Goal: Find specific page/section: Find specific page/section

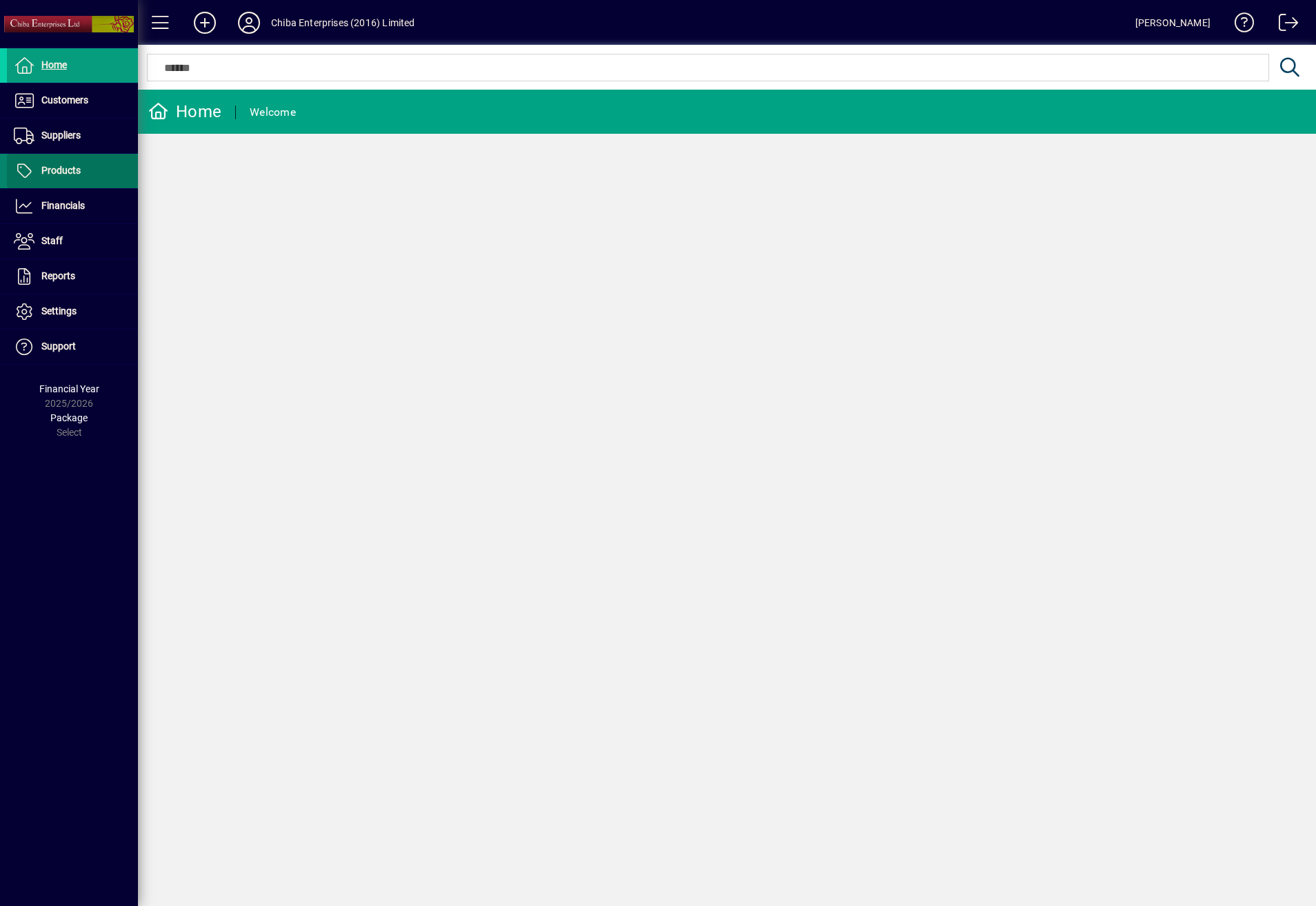
click at [74, 183] on span at bounding box center [72, 171] width 131 height 33
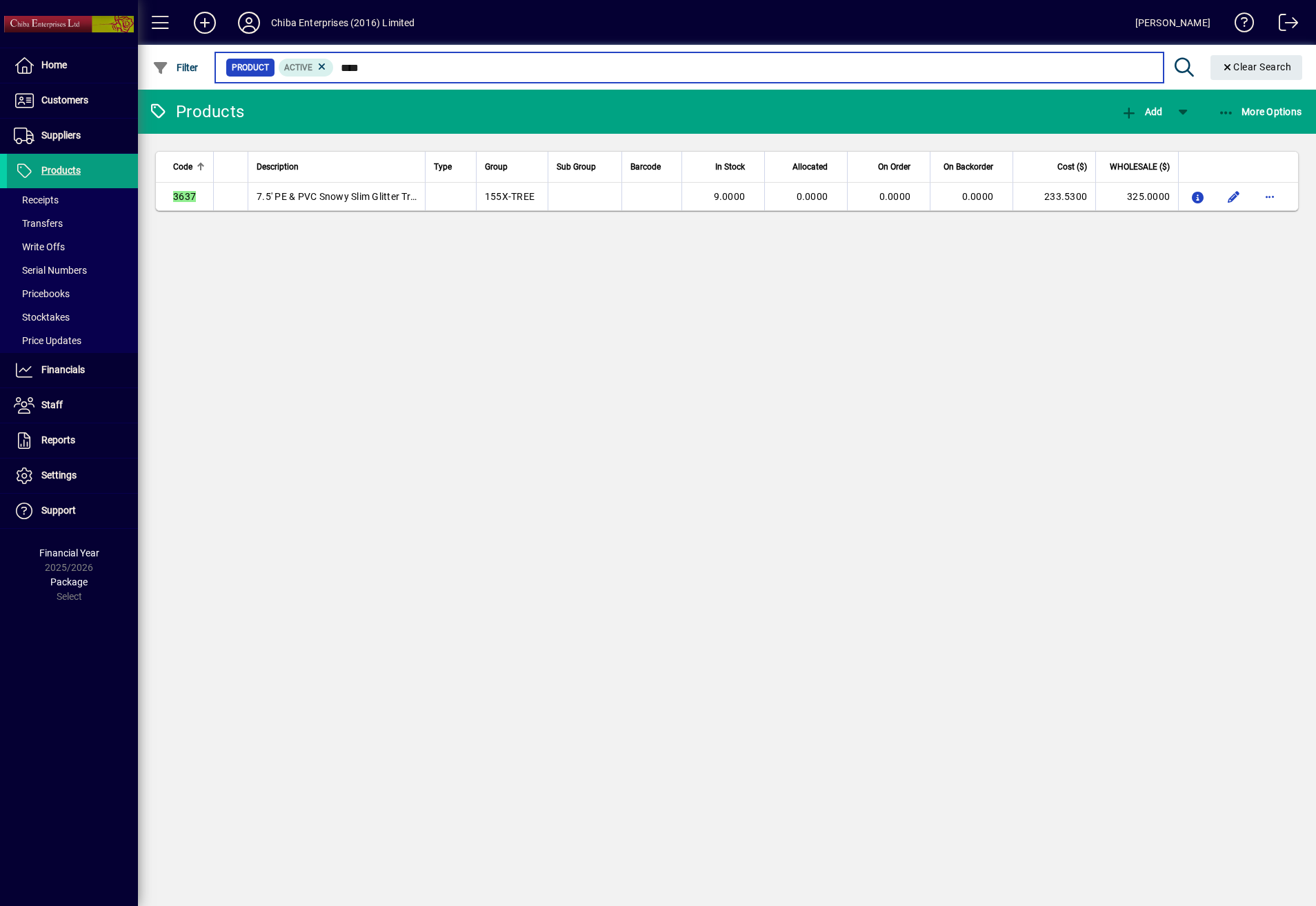
type input "****"
